Goal: Find specific page/section: Find specific page/section

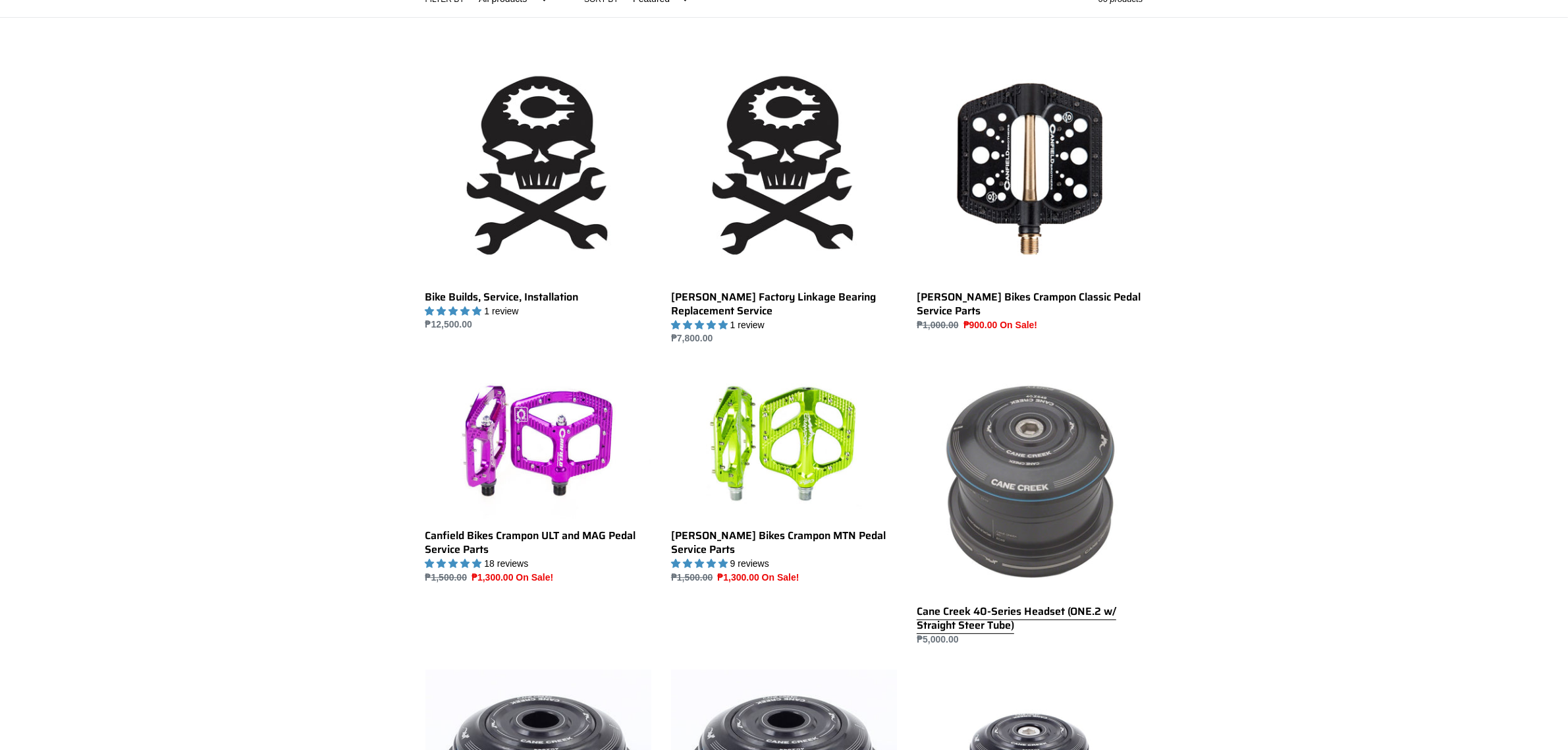
scroll to position [412, 0]
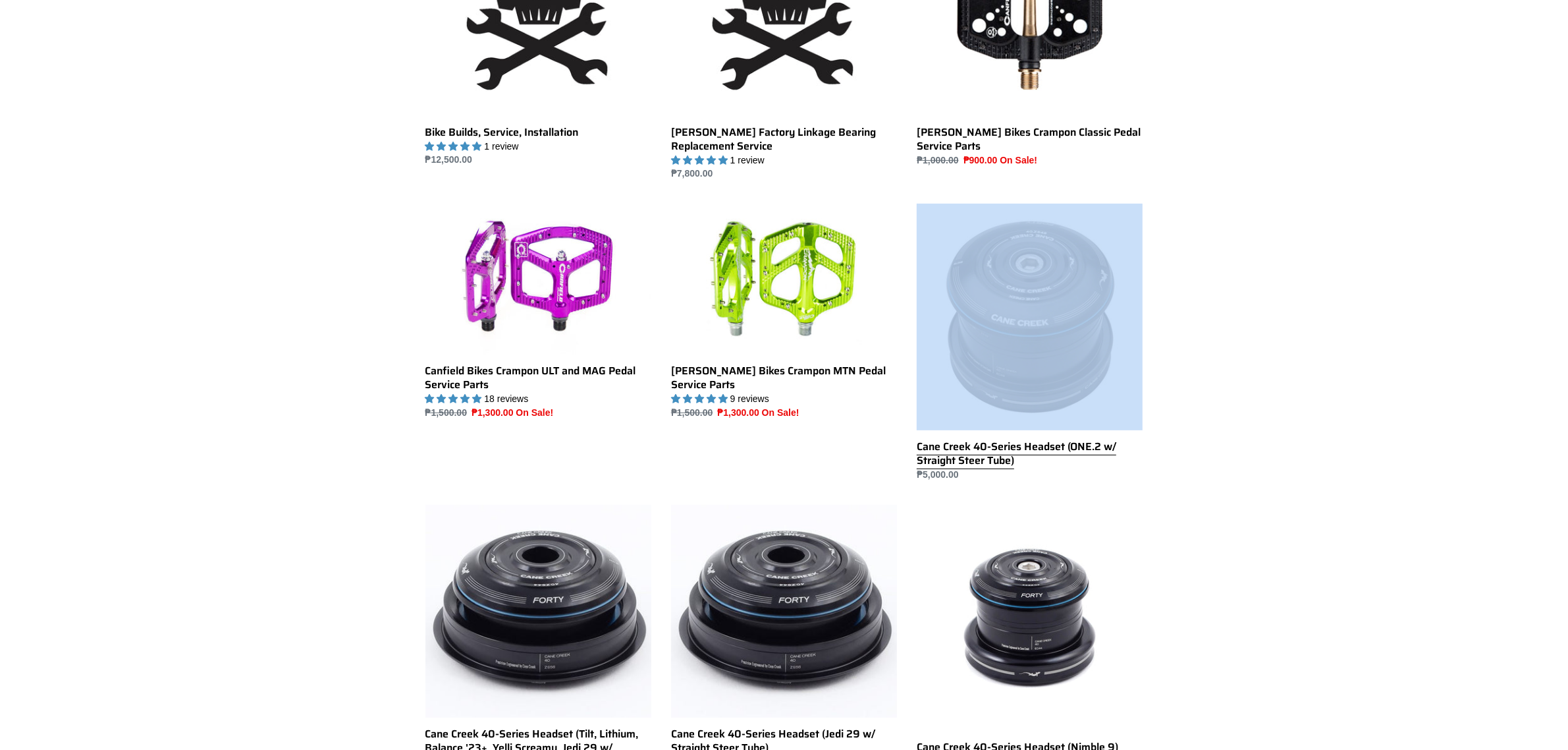
drag, startPoint x: 907, startPoint y: 446, endPoint x: 1024, endPoint y: 465, distance: 118.5
click at [1024, 465] on li "Cane Creek 40-Series Headset (ONE.2 w/ Straight Steer Tube) Cane Creek 40-Serie…" at bounding box center [1019, 353] width 246 height 300
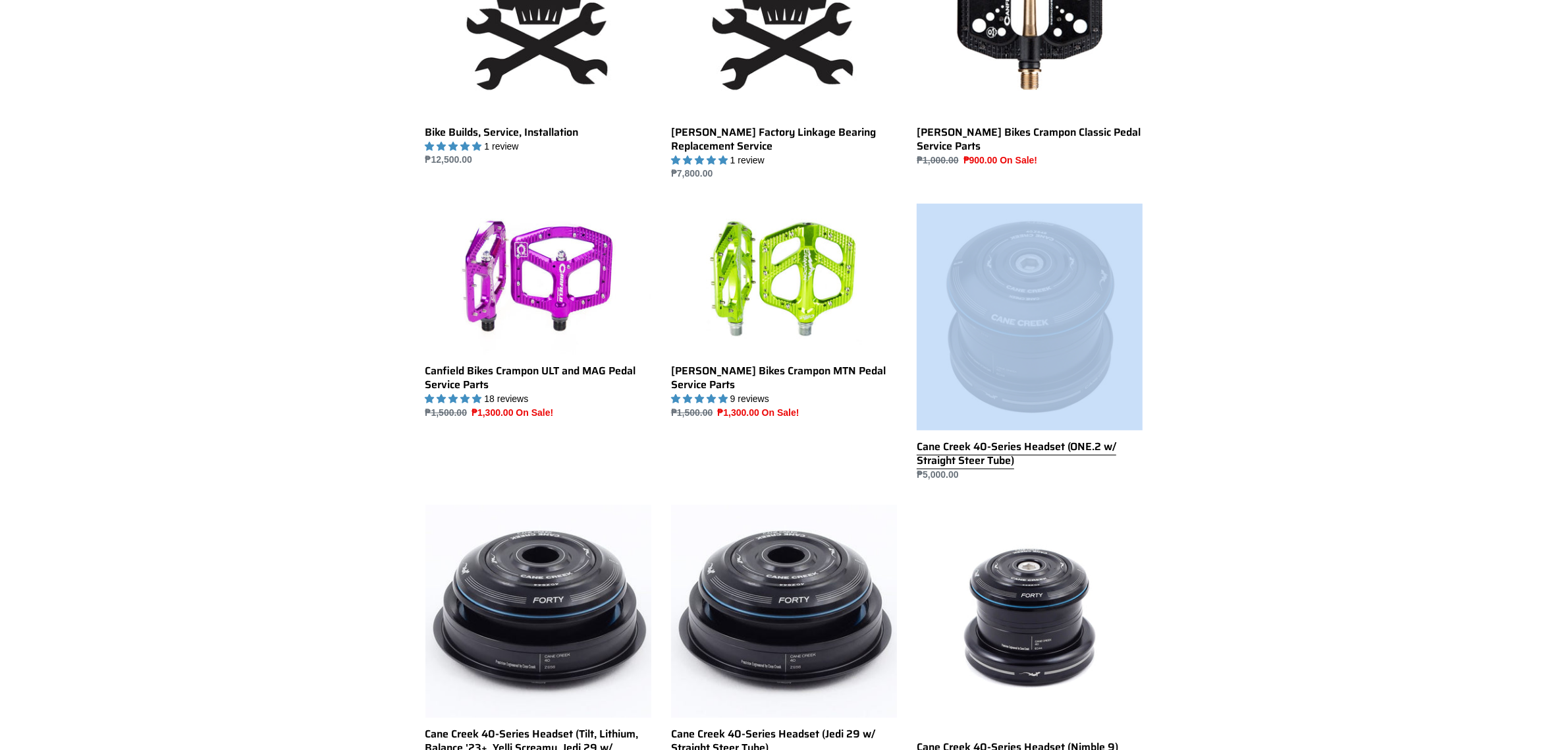
drag, startPoint x: 914, startPoint y: 446, endPoint x: 1027, endPoint y: 468, distance: 115.1
click at [1027, 468] on li "Cane Creek 40-Series Headset (ONE.2 w/ Straight Steer Tube) Cane Creek 40-Serie…" at bounding box center [1019, 353] width 246 height 300
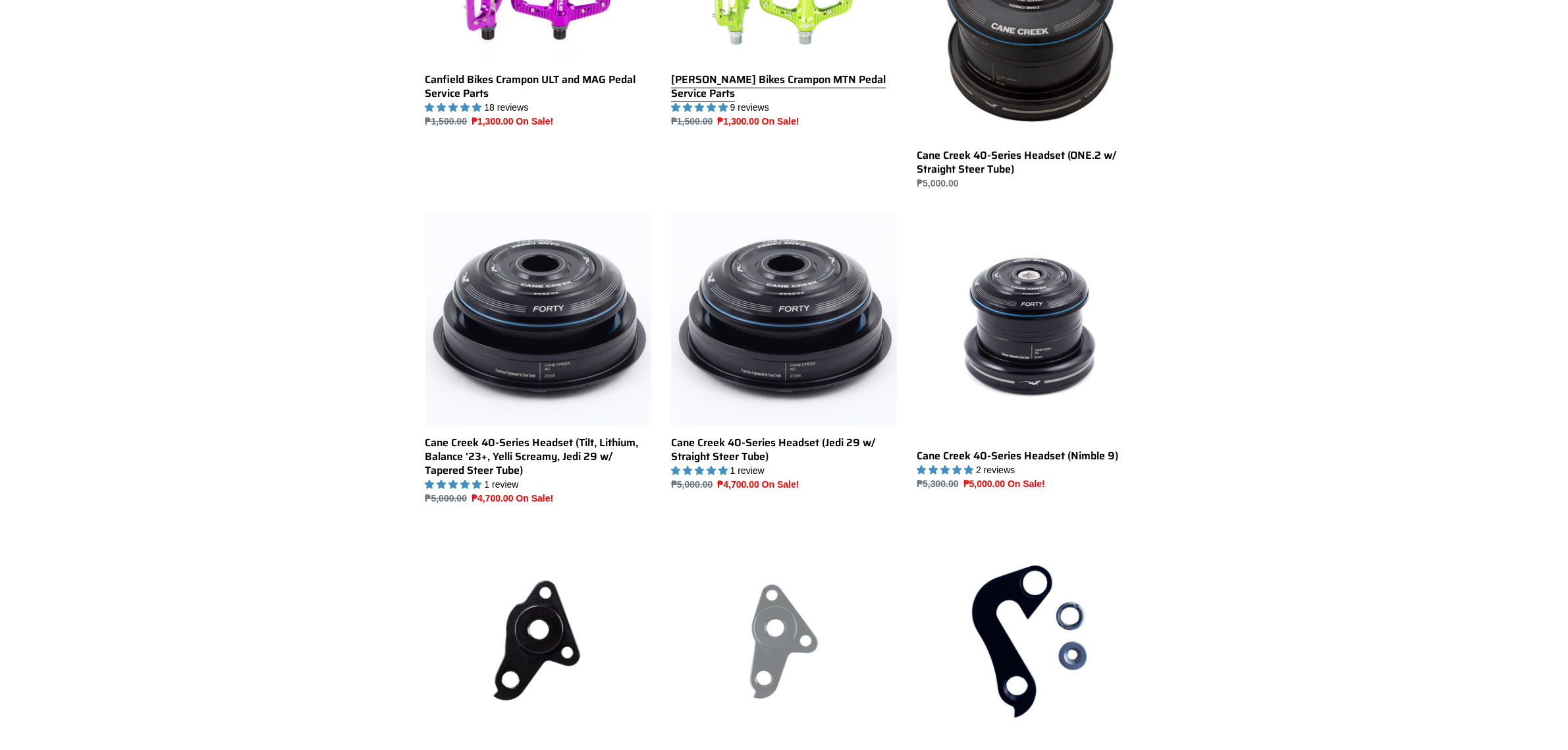
scroll to position [577, 0]
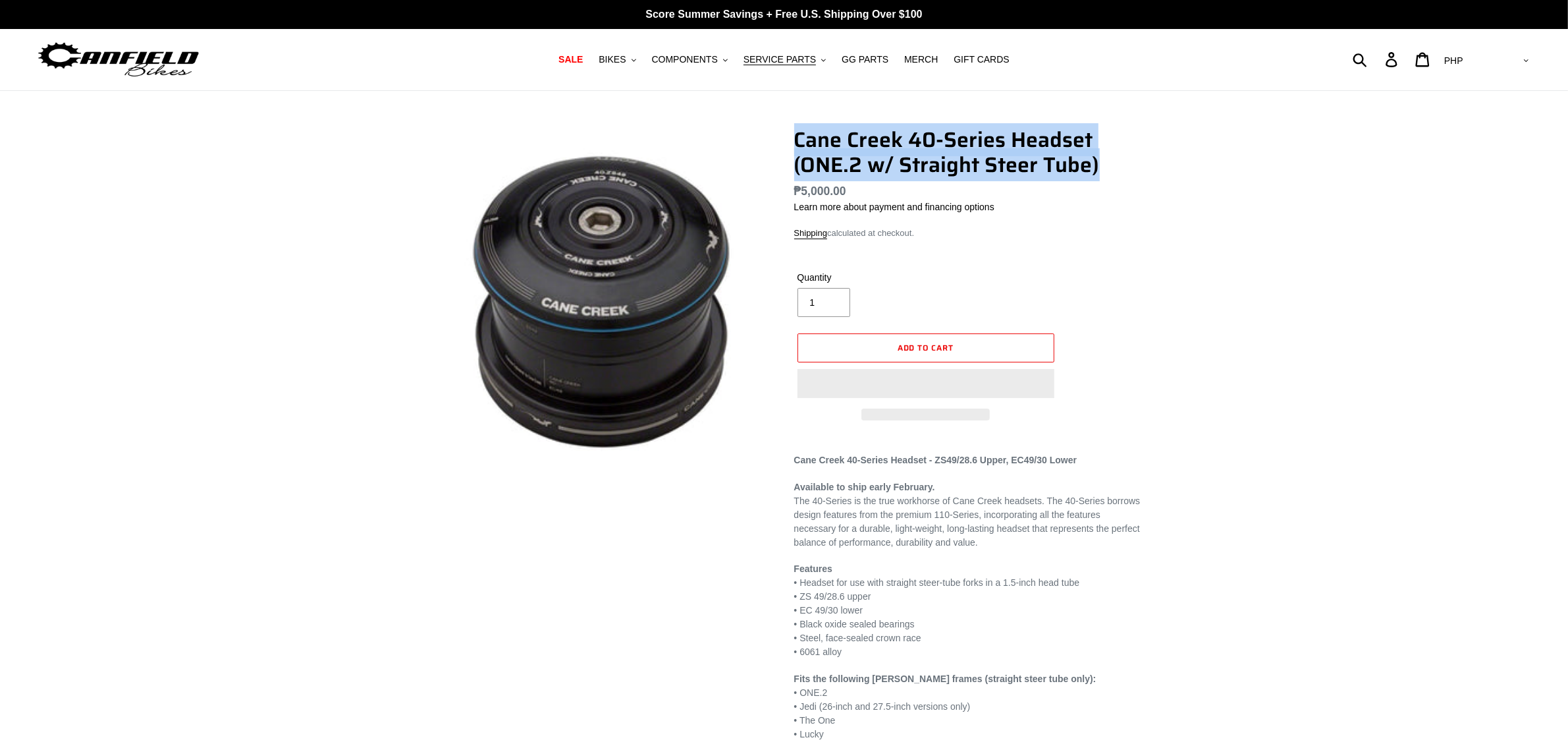
drag, startPoint x: 781, startPoint y: 129, endPoint x: 1164, endPoint y: 155, distance: 383.9
click at [1164, 155] on div "Cane Creek 40-Series Headset (ONE.2 w/ Straight Steer Tube) No reviews Regular …" at bounding box center [784, 434] width 790 height 614
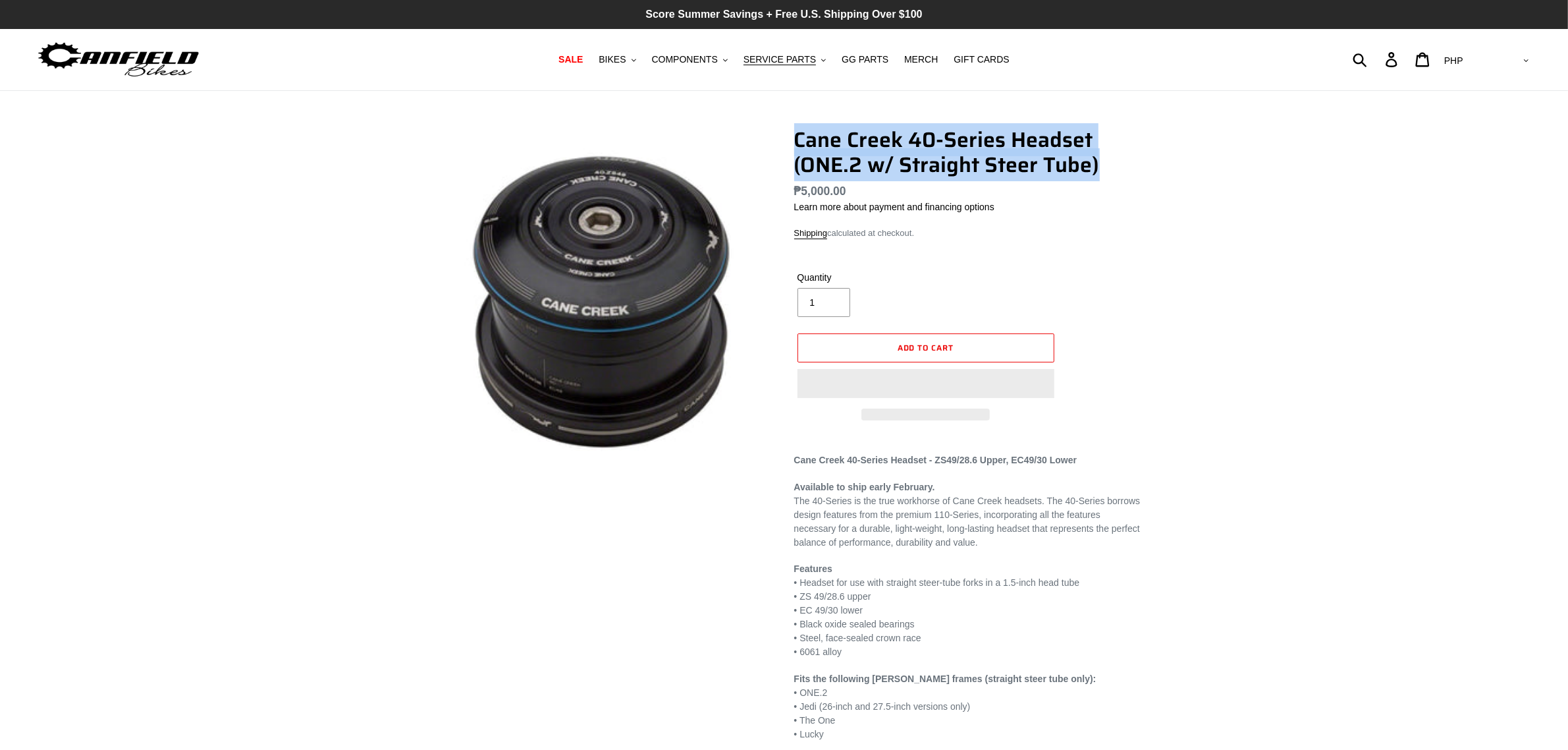
copy h1 "Cane Creek 40-Series Headset (ONE.2 w/ Straight Steer Tube)"
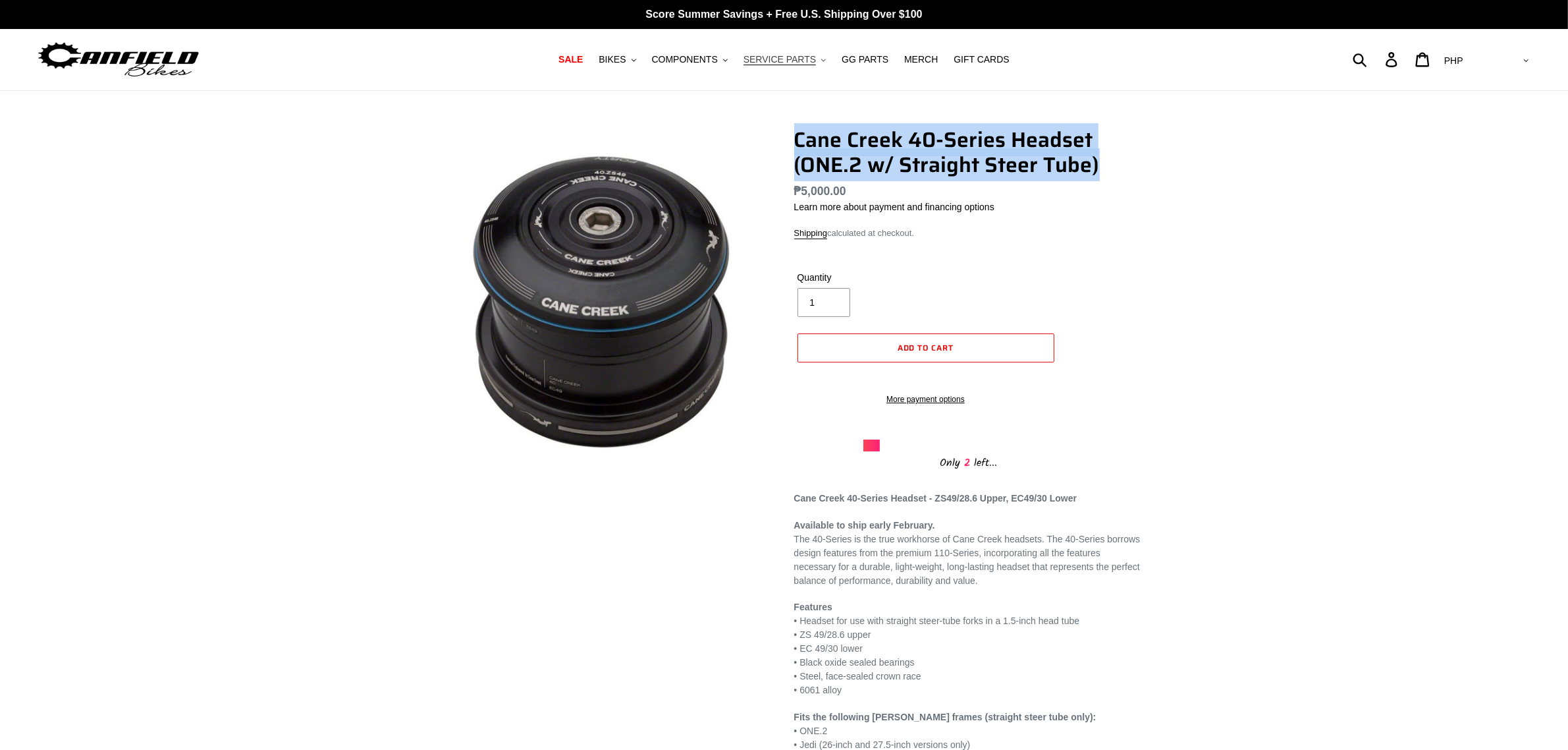
click at [784, 63] on span "SERVICE PARTS" at bounding box center [780, 59] width 73 height 11
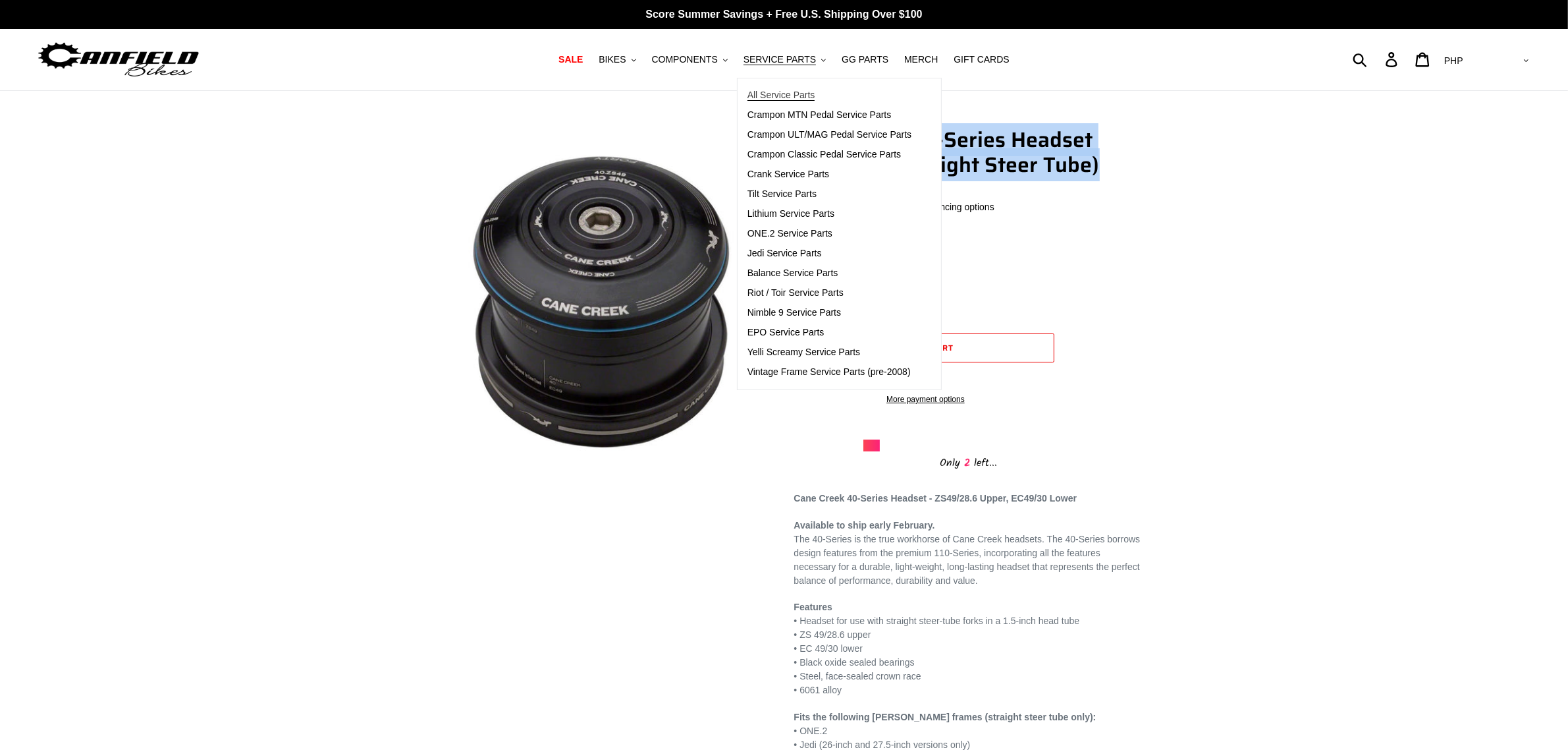
click at [792, 92] on span "All Service Parts" at bounding box center [781, 95] width 68 height 11
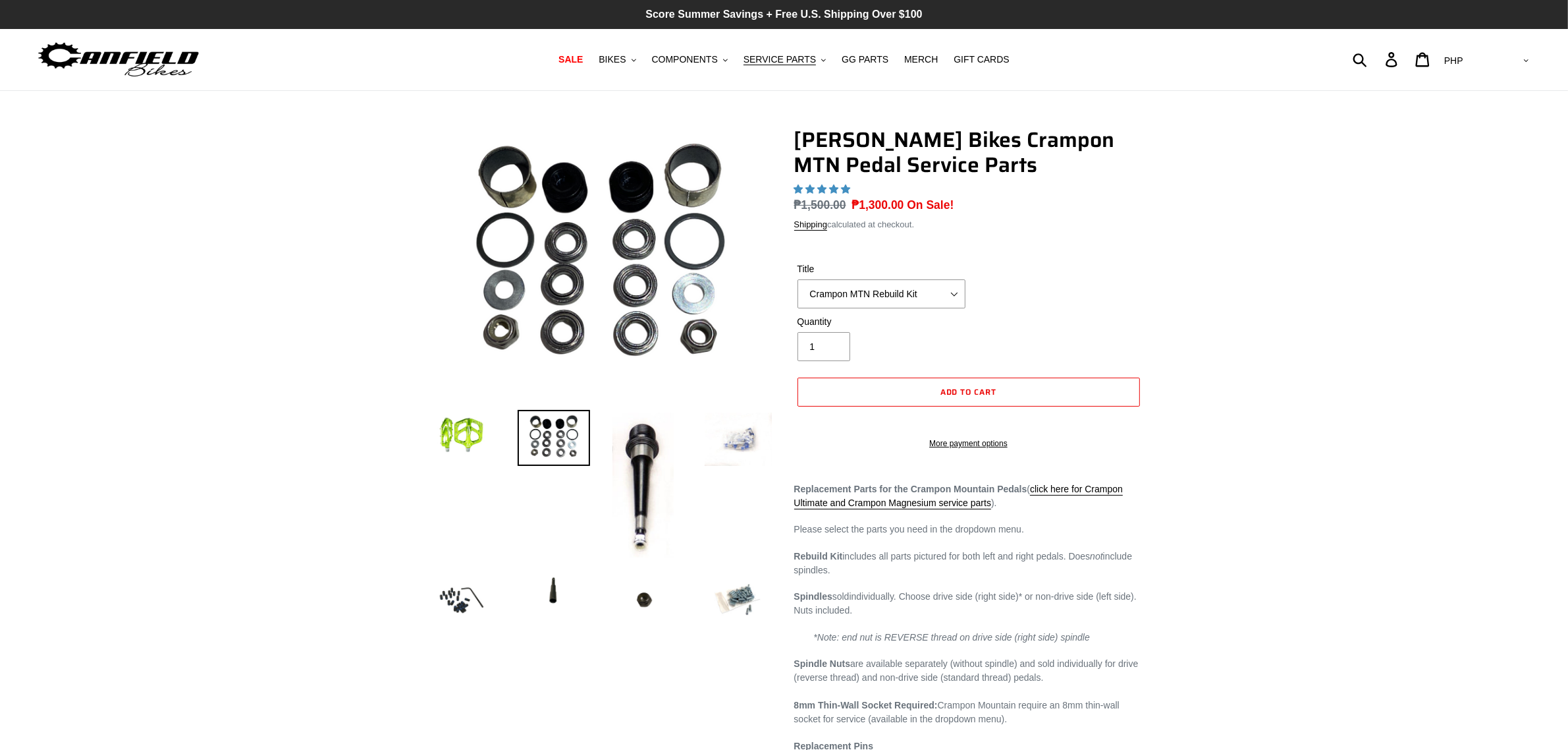
select select "highest-rating"
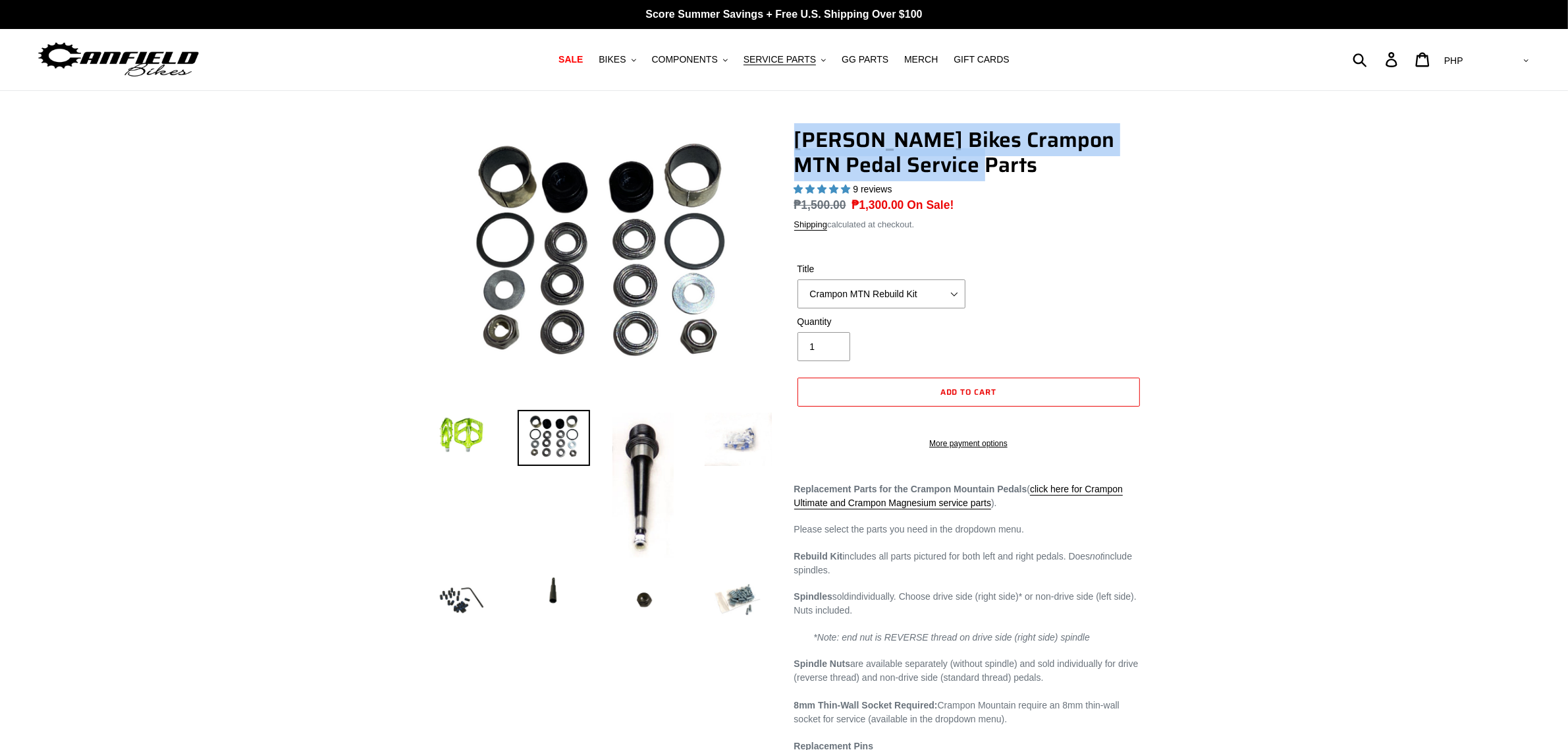
drag, startPoint x: 787, startPoint y: 134, endPoint x: 953, endPoint y: 163, distance: 168.5
click at [953, 163] on div "Canfield Bikes Crampon MTN Pedal Service Parts 9 reviews Regular price ₱1,500.0…" at bounding box center [959, 508] width 369 height 764
copy h1 "[PERSON_NAME] Bikes Crampon MTN Pedal Service Parts"
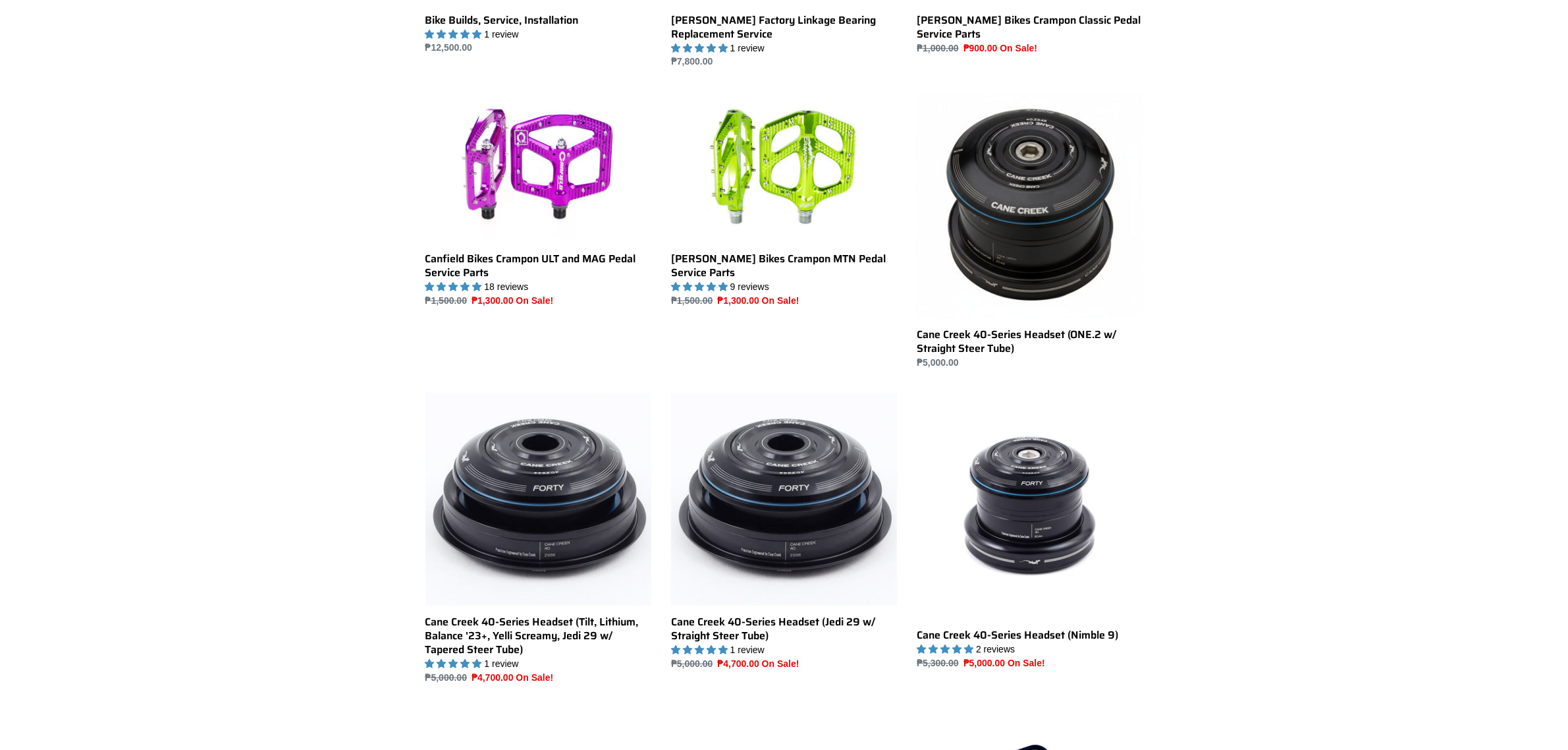
scroll to position [494, 0]
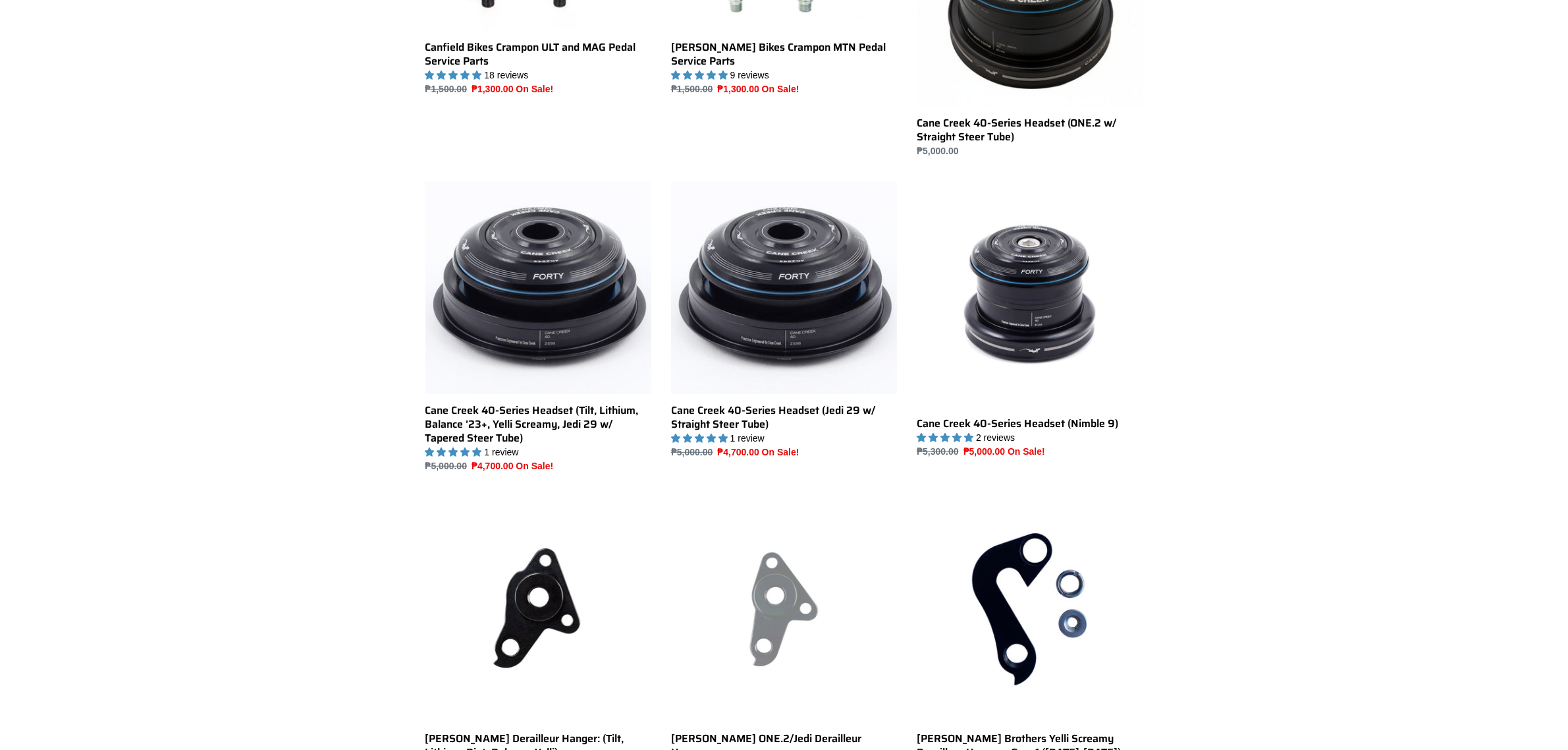
scroll to position [741, 0]
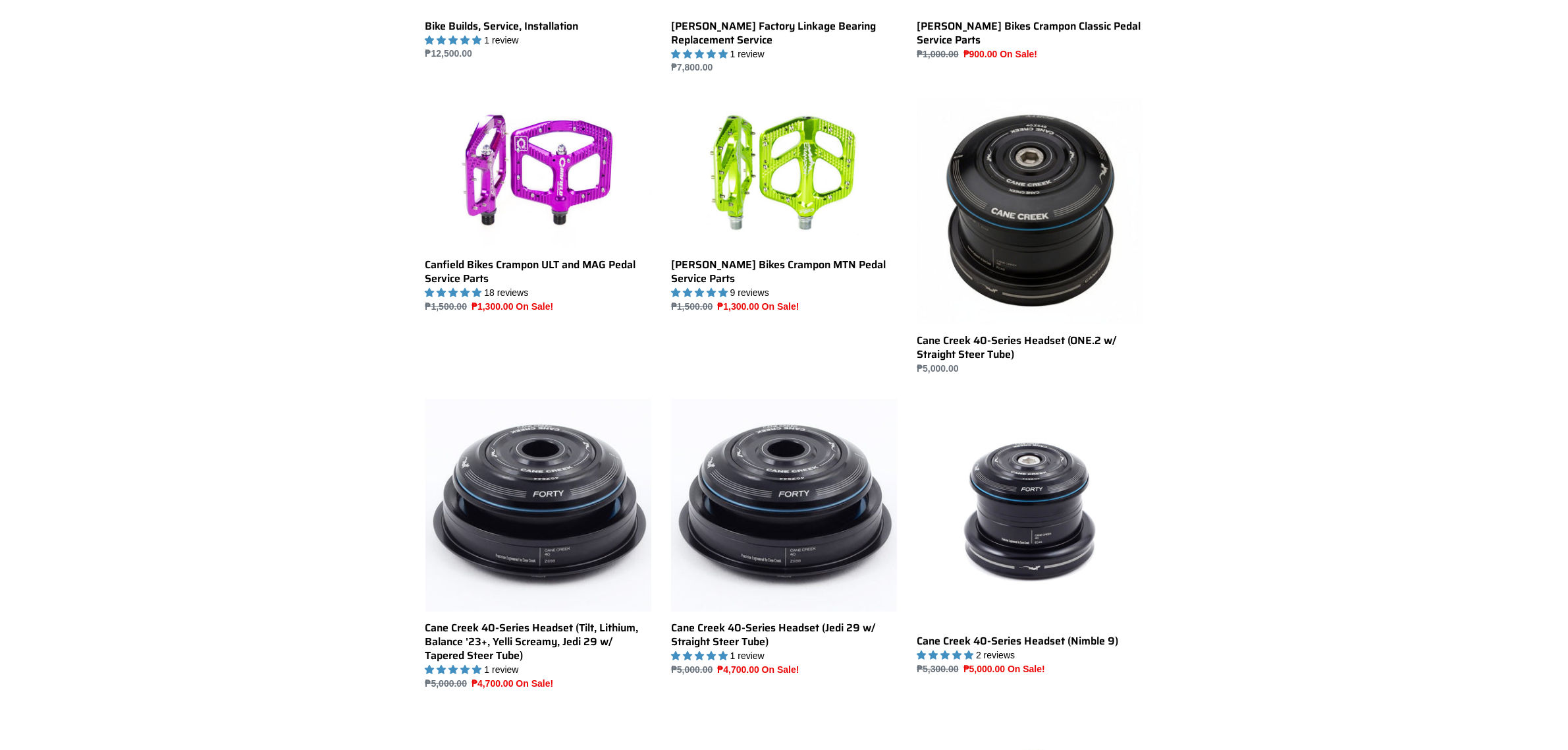
scroll to position [494, 0]
